Goal: Information Seeking & Learning: Learn about a topic

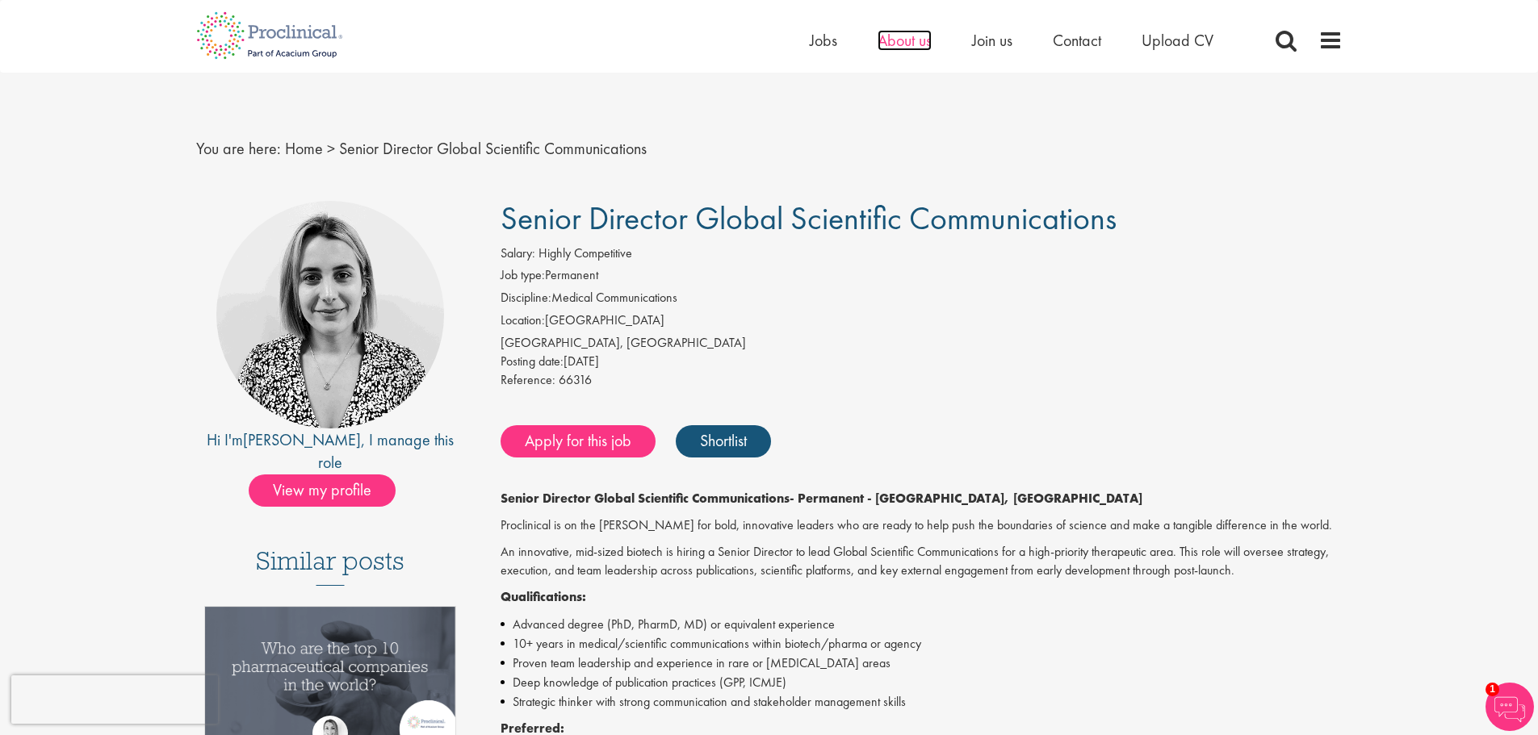
click at [895, 37] on span "About us" at bounding box center [905, 40] width 54 height 21
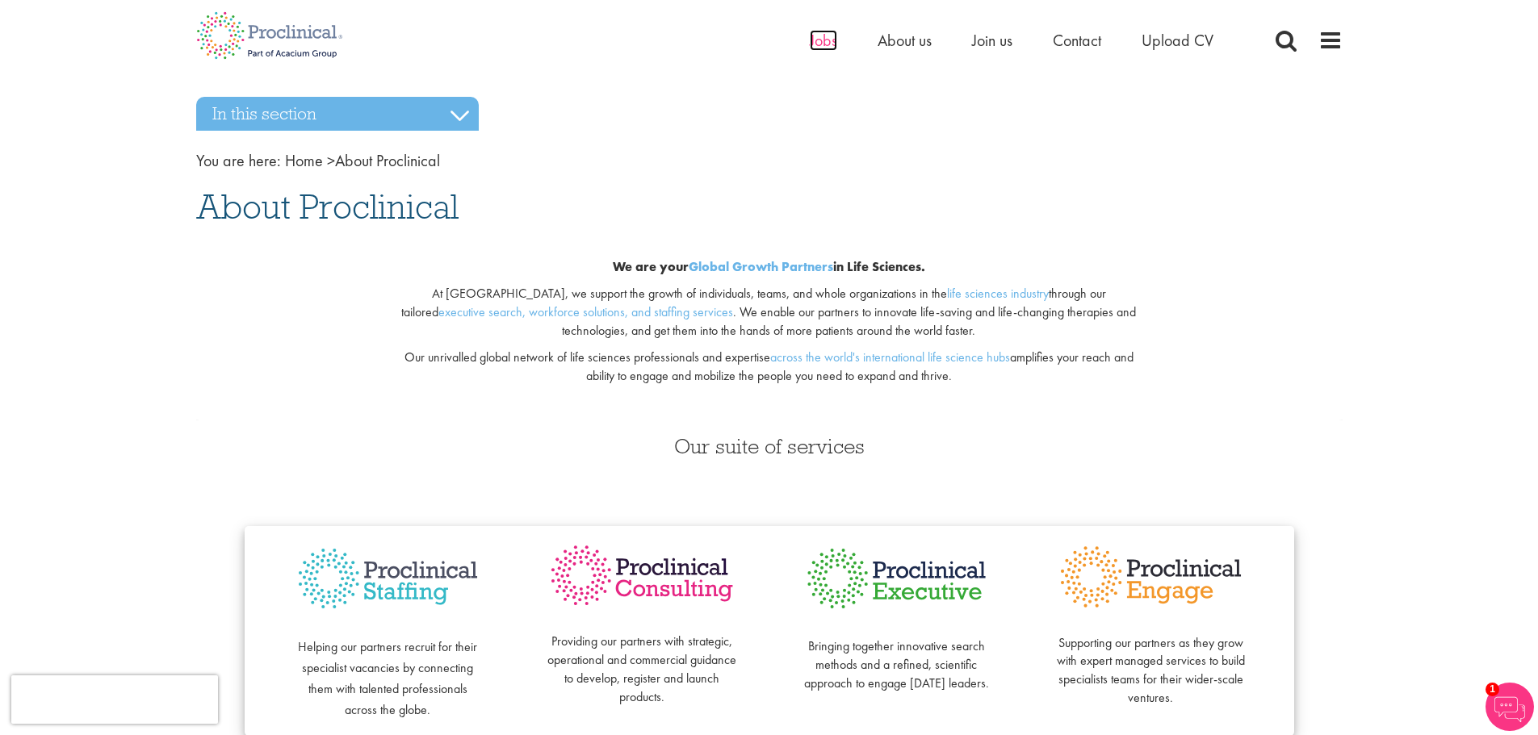
click at [822, 42] on span "Jobs" at bounding box center [823, 40] width 27 height 21
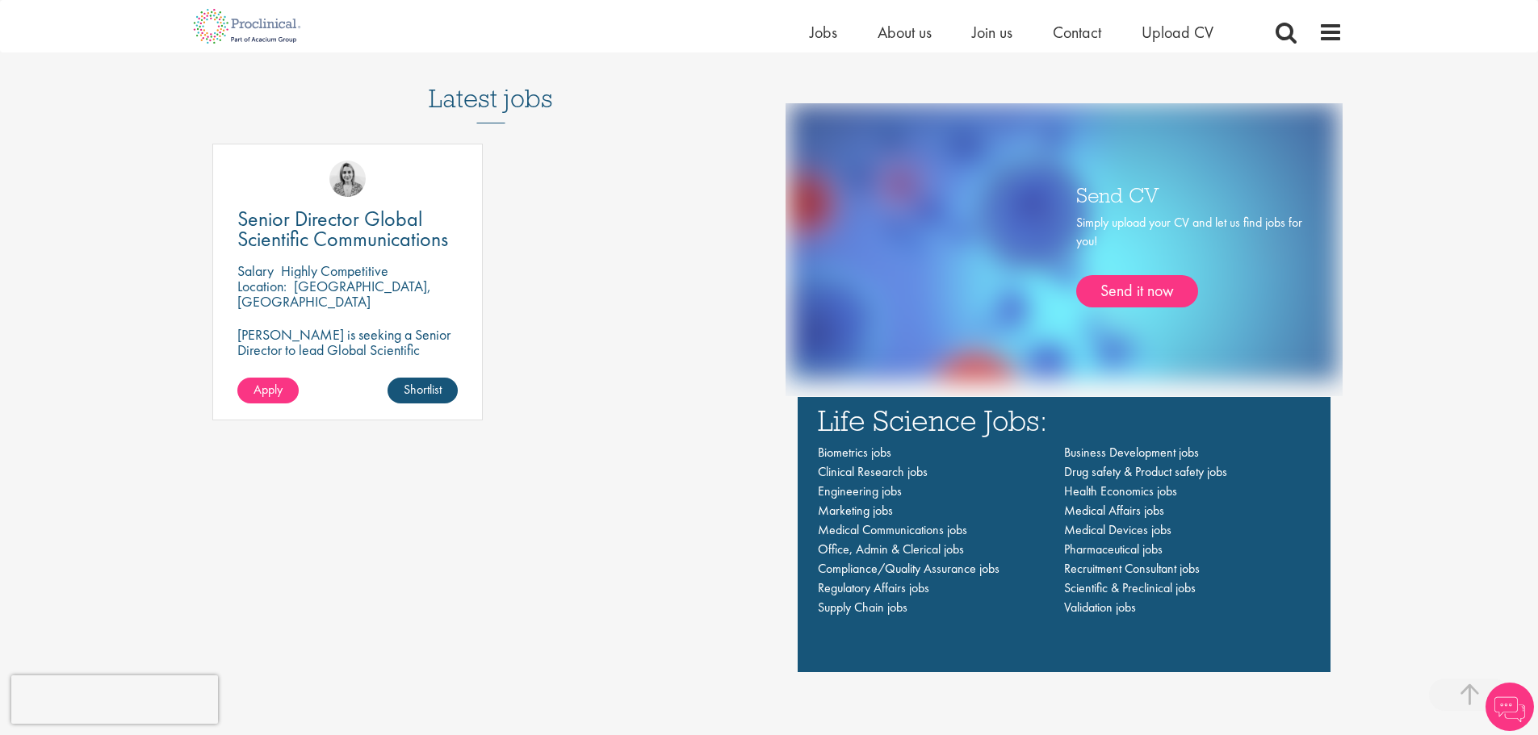
scroll to position [1130, 0]
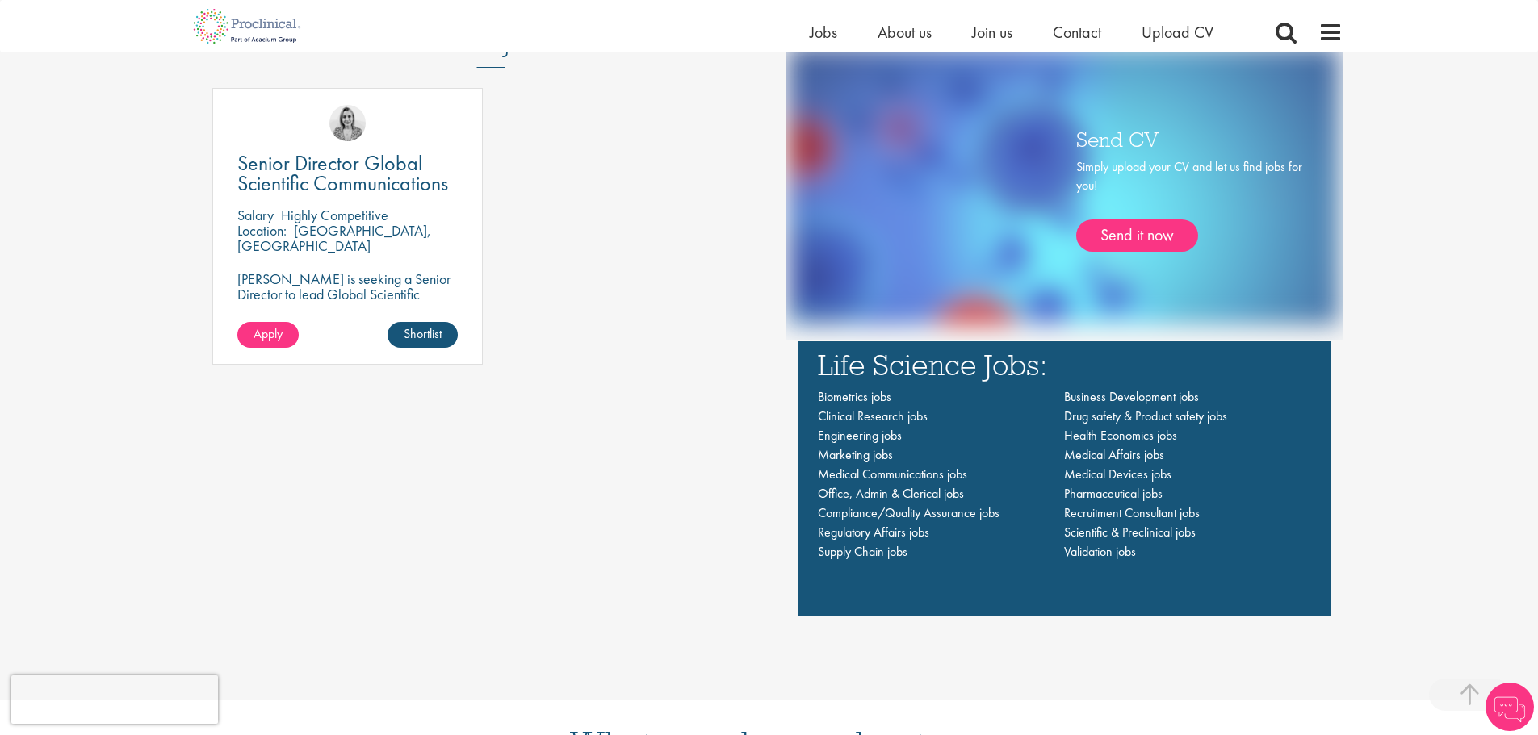
click at [886, 484] on li "Medical Communications jobs" at bounding box center [941, 474] width 246 height 19
click at [889, 472] on span "Medical Communications jobs" at bounding box center [892, 474] width 149 height 17
